Goal: Navigation & Orientation: Go to known website

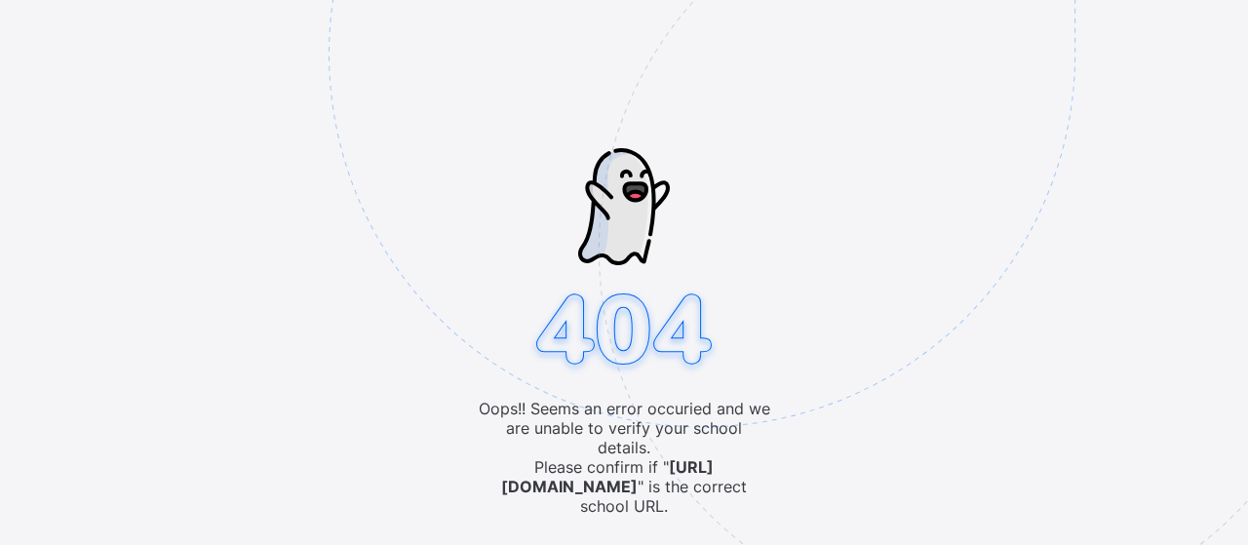
click at [1080, 305] on img at bounding box center [837, 151] width 1017 height 943
